Goal: Find specific page/section: Find specific page/section

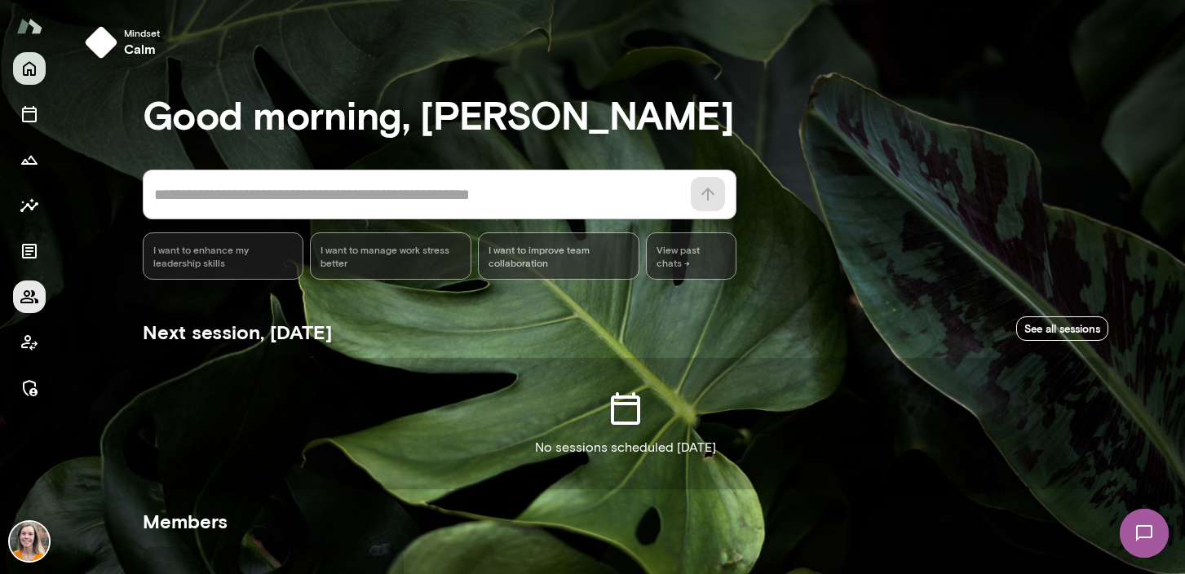
click at [32, 301] on icon "Members" at bounding box center [29, 296] width 18 height 13
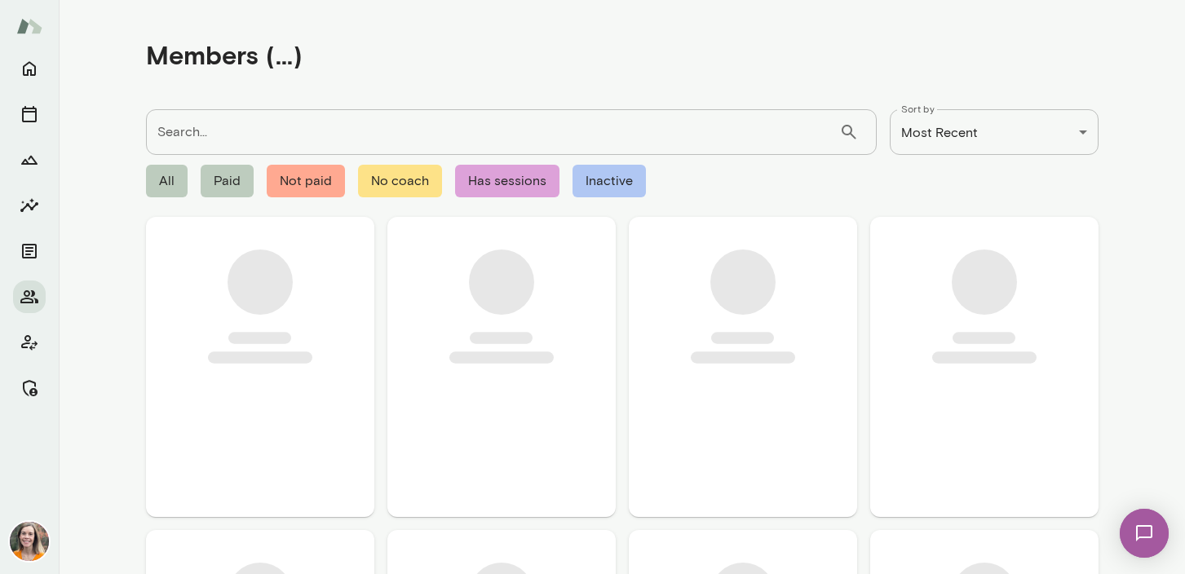
click at [201, 128] on input "Search..." at bounding box center [492, 132] width 693 height 46
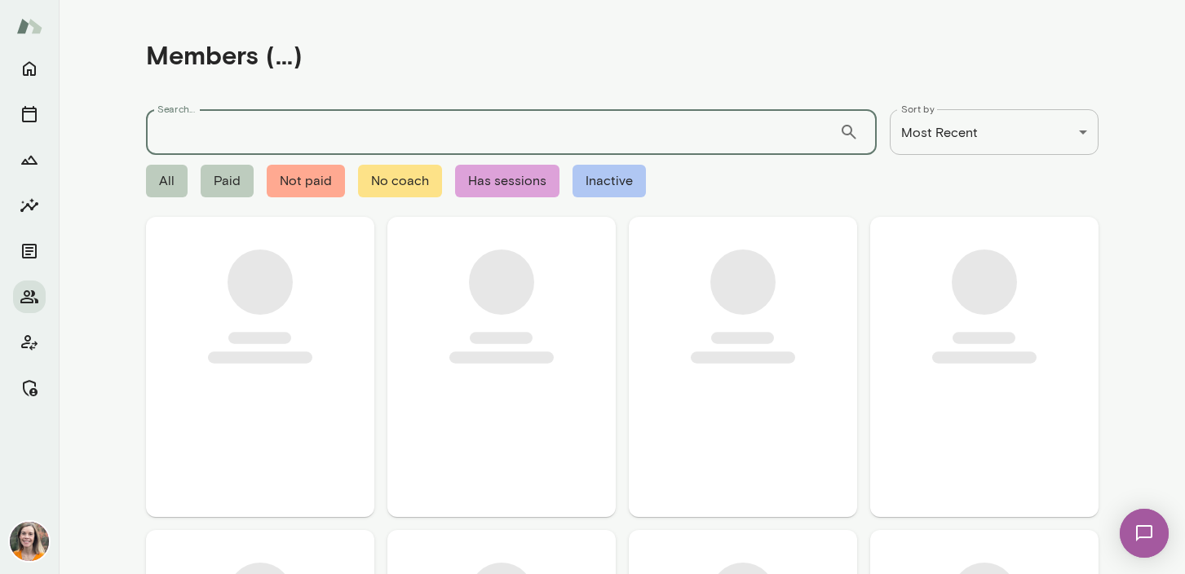
paste input "**********"
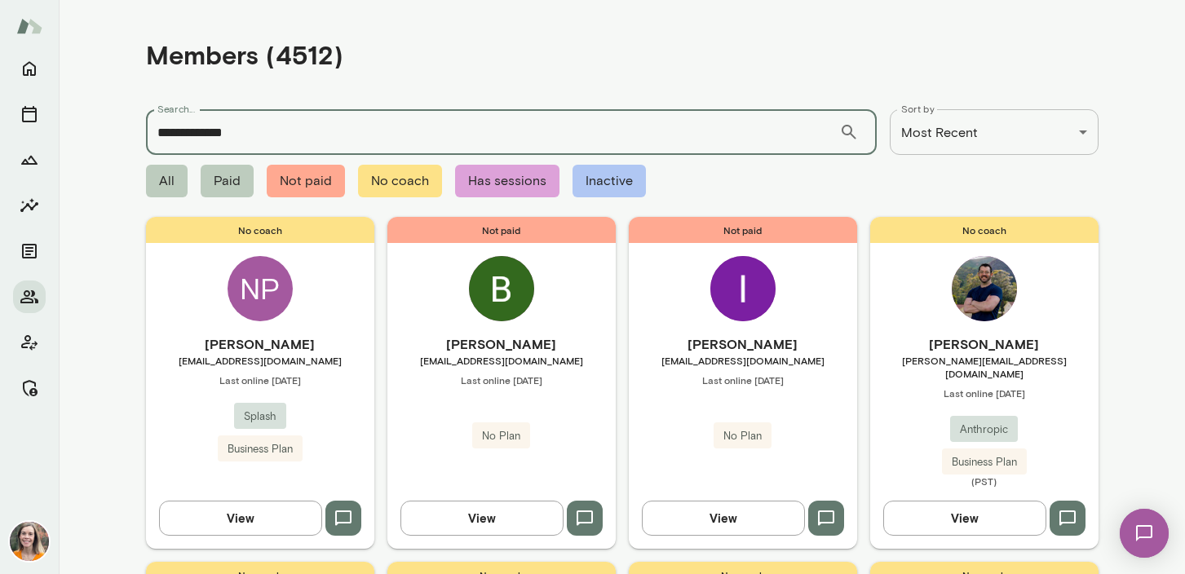
type input "**********"
